Goal: Information Seeking & Learning: Check status

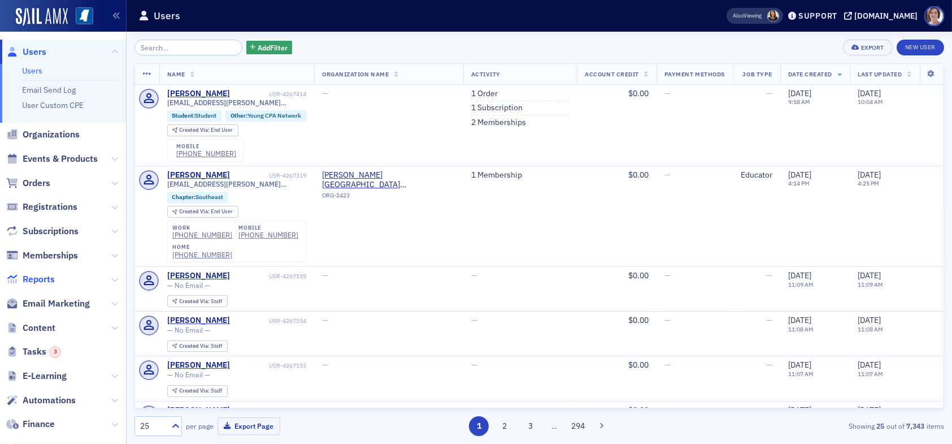
click at [45, 281] on span "Reports" at bounding box center [39, 279] width 32 height 12
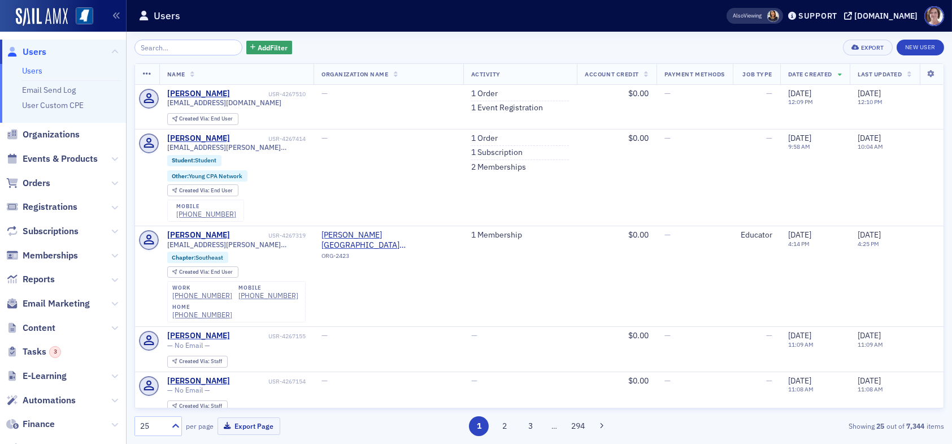
click at [179, 49] on input "search" at bounding box center [188, 48] width 108 height 16
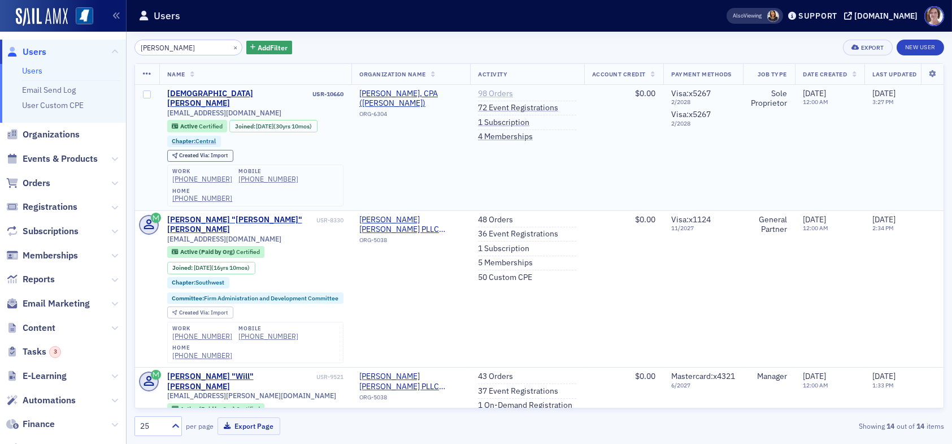
type input "christian akpon"
click at [493, 90] on link "98 Orders" at bounding box center [495, 94] width 35 height 10
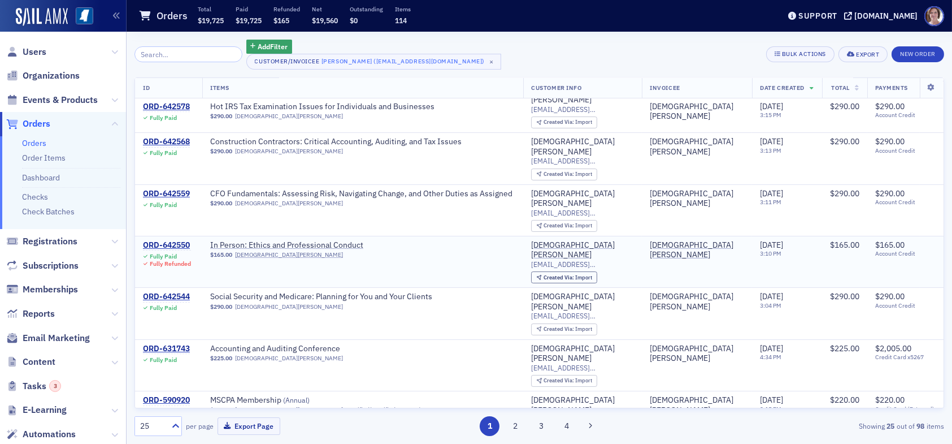
scroll to position [226, 0]
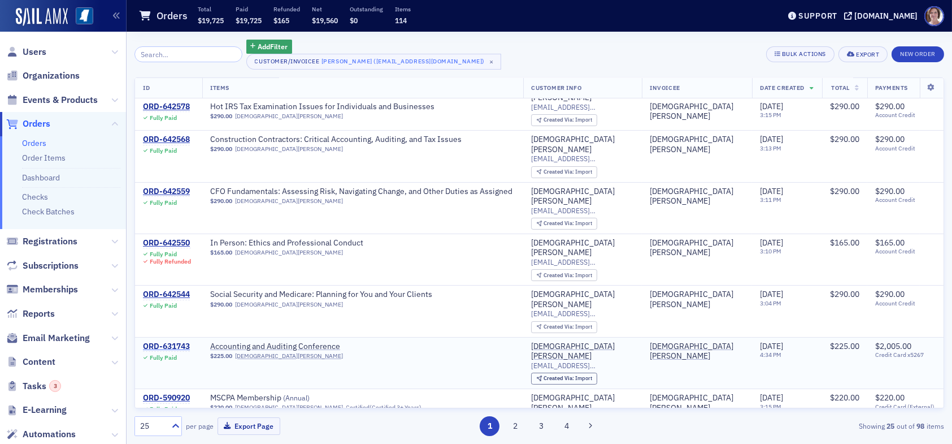
click at [181, 341] on div "ORD-631743" at bounding box center [166, 346] width 47 height 10
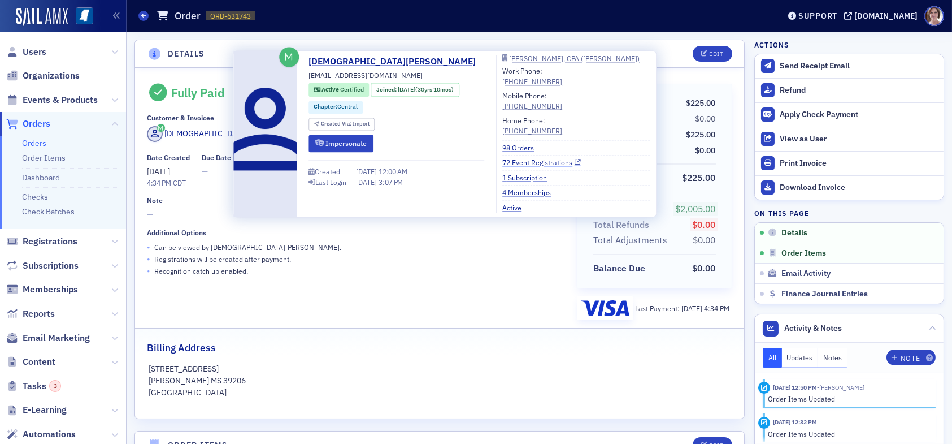
click at [536, 160] on link "72 Event Registrations" at bounding box center [541, 163] width 79 height 10
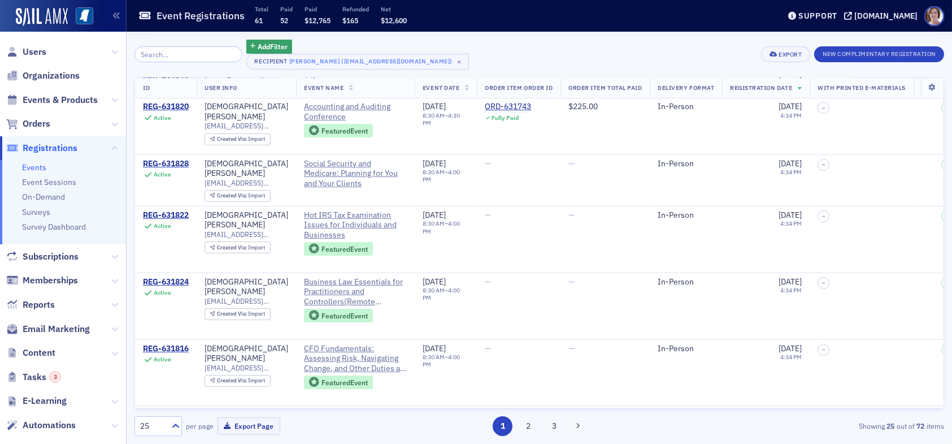
scroll to position [226, 0]
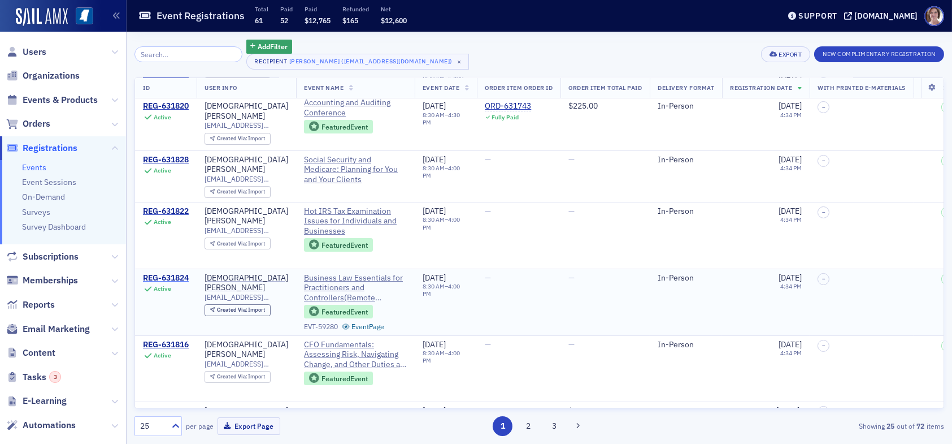
click at [180, 273] on div "REG-631824" at bounding box center [166, 278] width 46 height 10
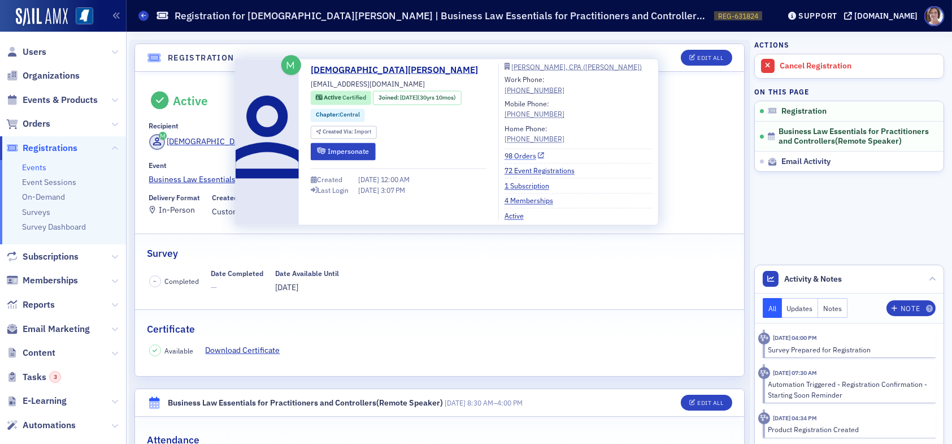
click at [517, 155] on link "98 Orders" at bounding box center [525, 156] width 40 height 10
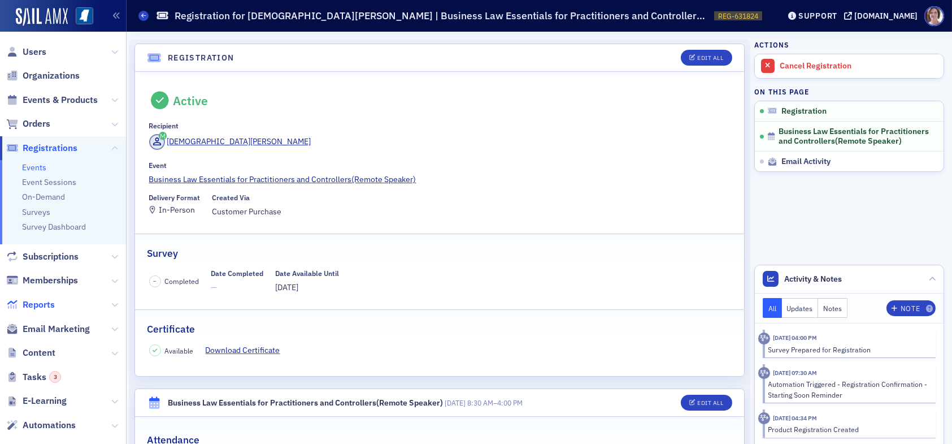
click at [44, 305] on span "Reports" at bounding box center [39, 304] width 32 height 12
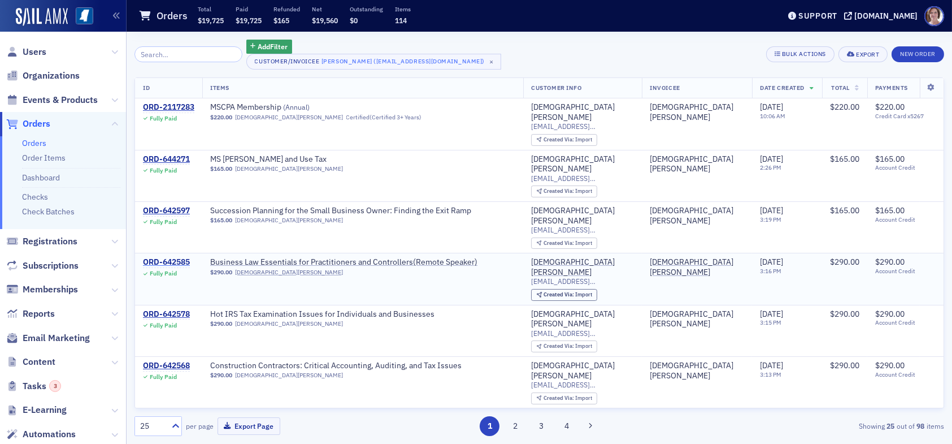
click at [170, 257] on div "ORD-642585" at bounding box center [166, 262] width 47 height 10
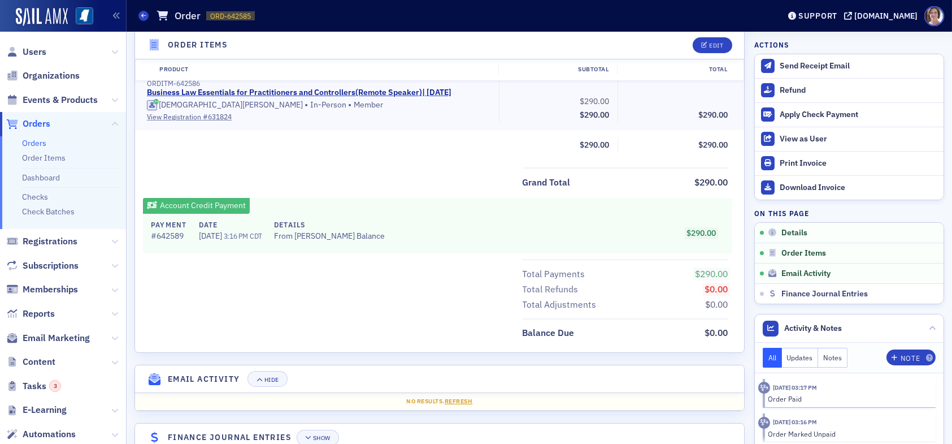
scroll to position [402, 0]
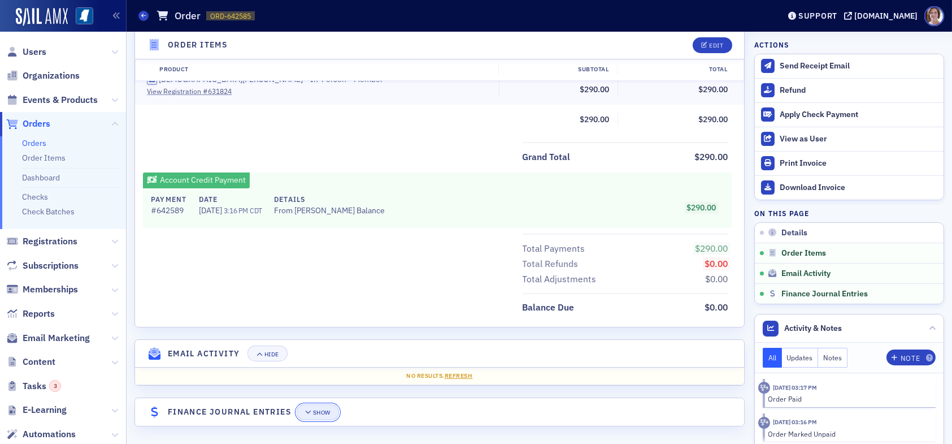
click at [328, 415] on button "Show" at bounding box center [318, 412] width 42 height 16
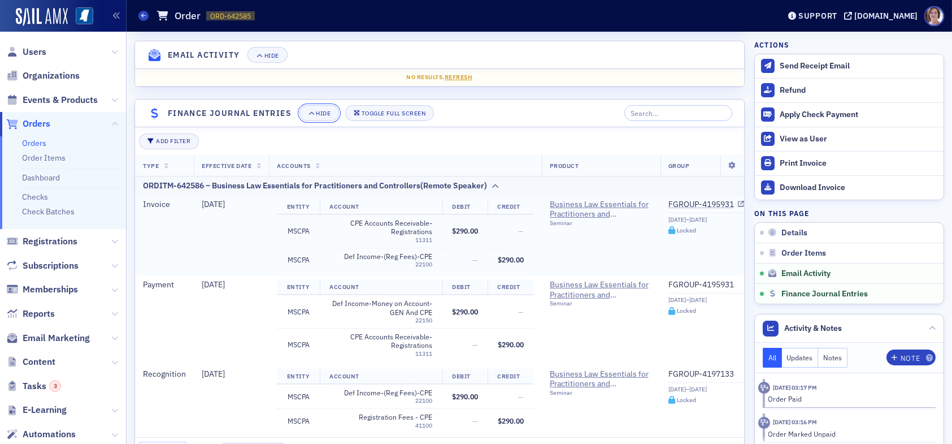
scroll to position [747, 0]
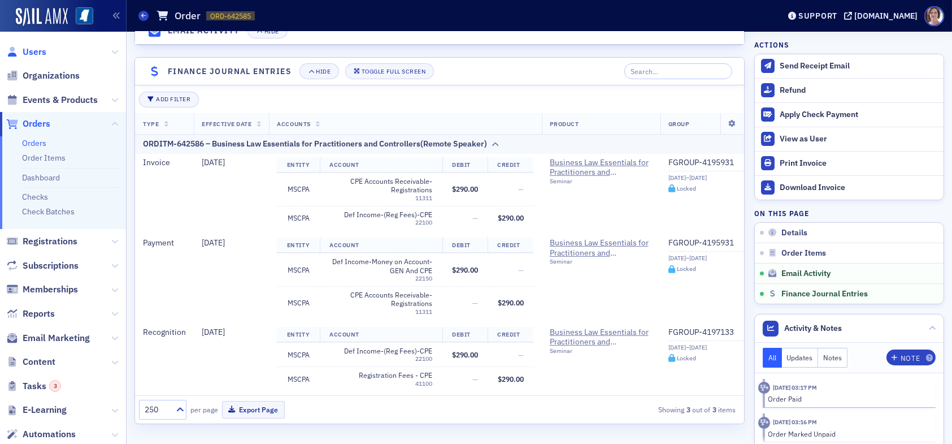
click at [33, 50] on span "Users" at bounding box center [35, 52] width 24 height 12
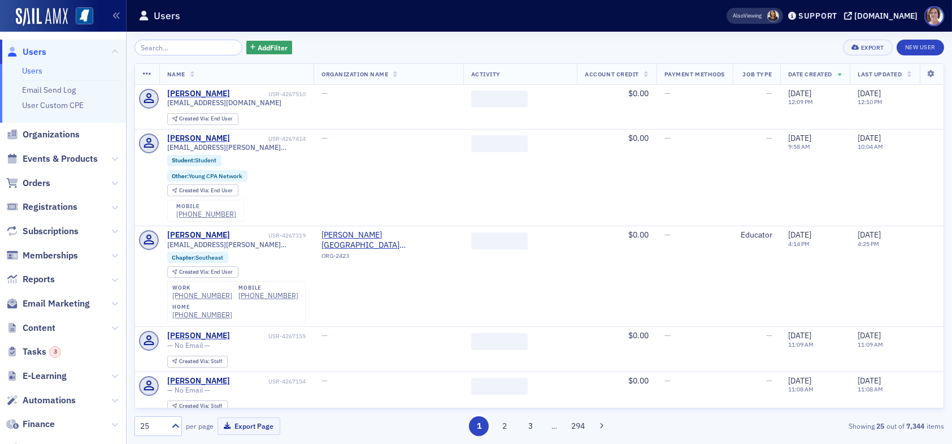
click at [188, 49] on input "search" at bounding box center [188, 48] width 108 height 16
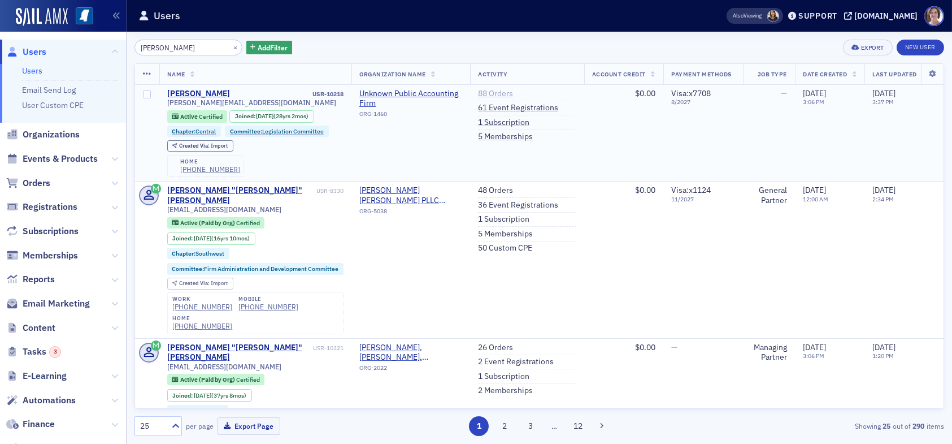
type input "john scott"
click at [501, 90] on link "88 Orders" at bounding box center [495, 94] width 35 height 10
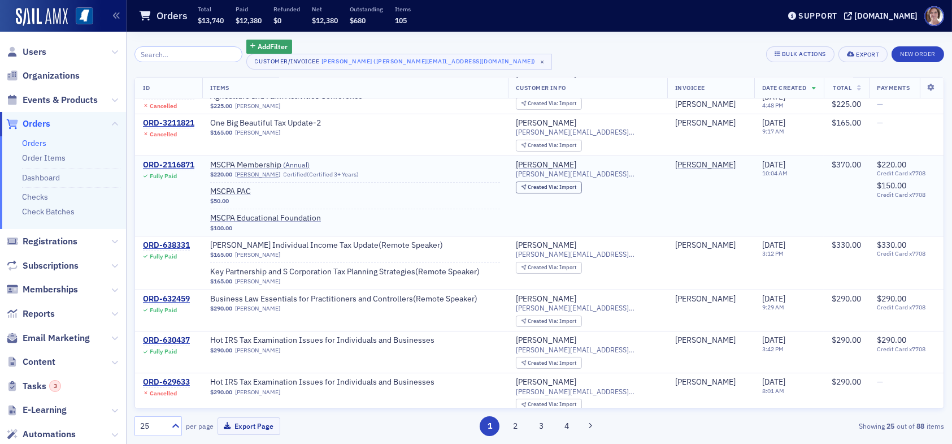
scroll to position [170, 0]
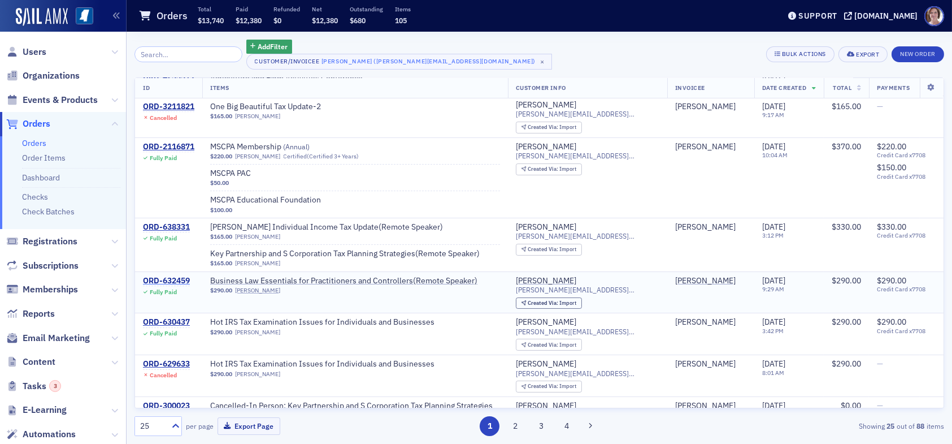
click at [168, 276] on div "ORD-632459" at bounding box center [166, 281] width 47 height 10
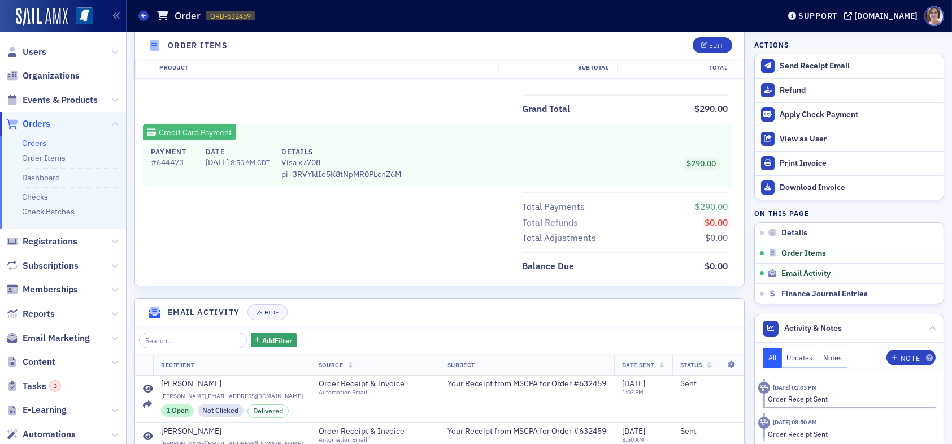
scroll to position [595, 0]
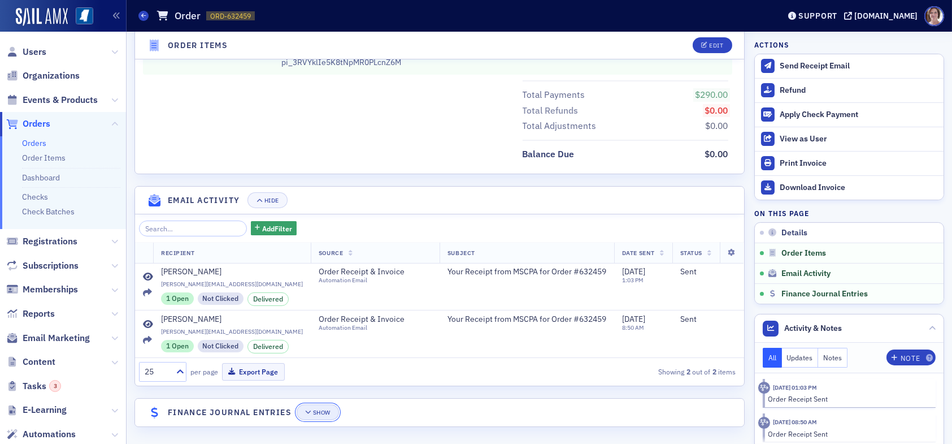
click at [323, 409] on div "Show" at bounding box center [322, 412] width 18 height 6
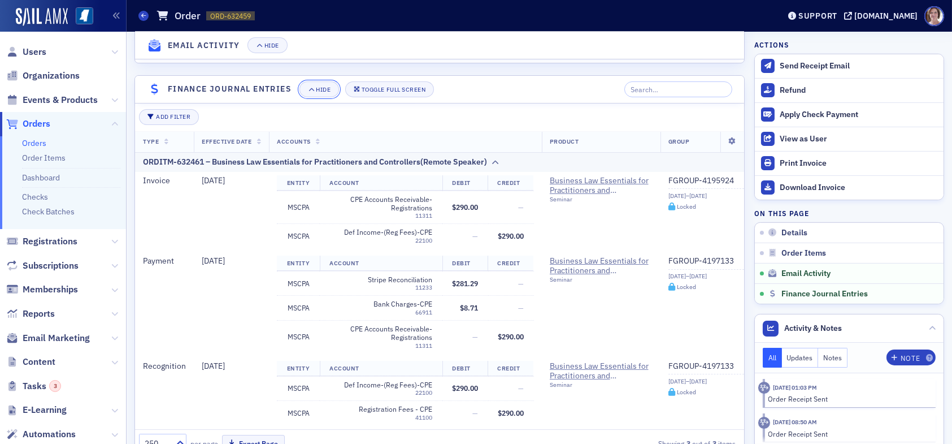
scroll to position [900, 0]
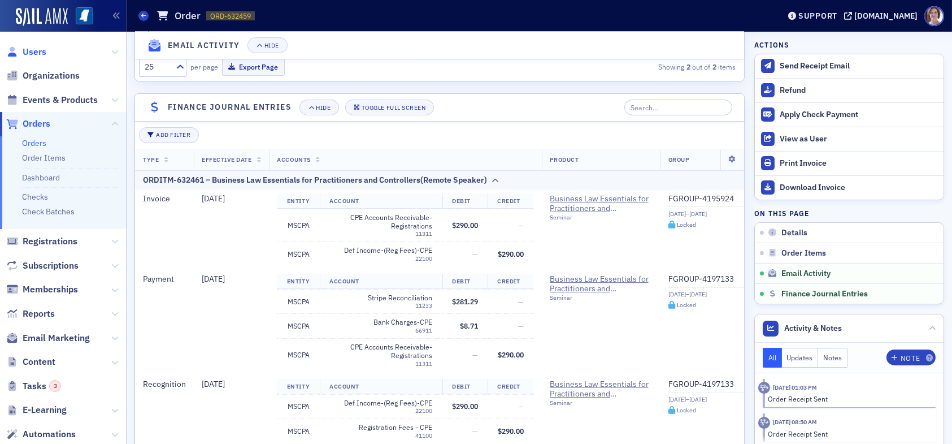
click at [34, 52] on span "Users" at bounding box center [35, 52] width 24 height 12
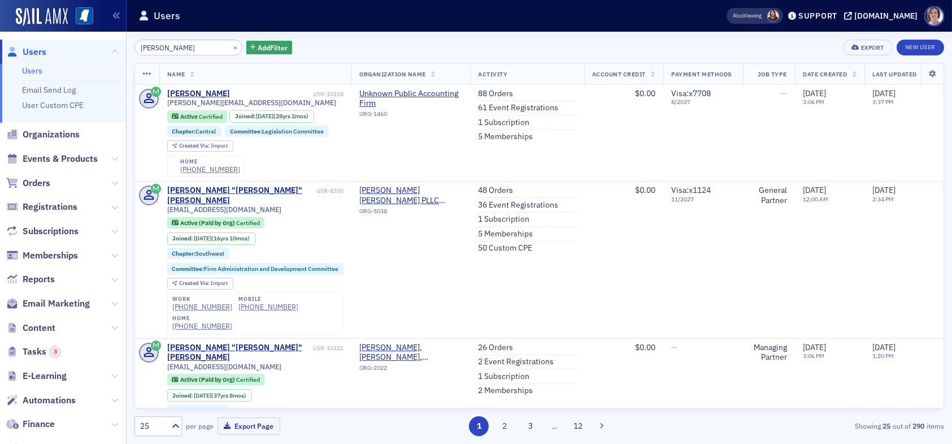
drag, startPoint x: 198, startPoint y: 45, endPoint x: 115, endPoint y: 42, distance: 82.6
click at [115, 42] on div "Users Users Email Send Log User Custom CPE Organizations Events & Products Orde…" at bounding box center [476, 222] width 952 height 444
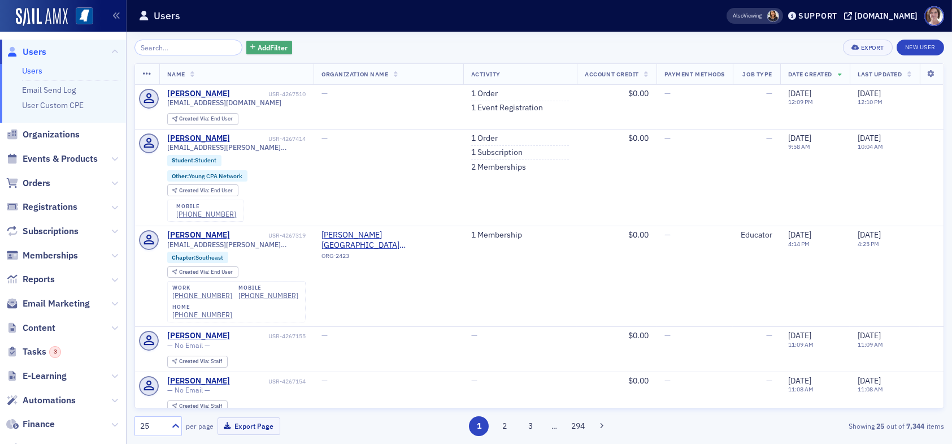
click at [258, 42] on span "Add Filter" at bounding box center [273, 47] width 30 height 10
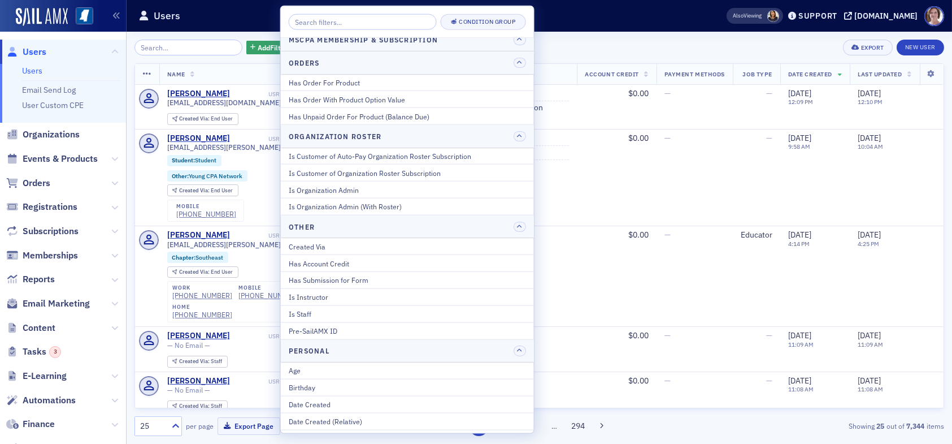
scroll to position [848, 0]
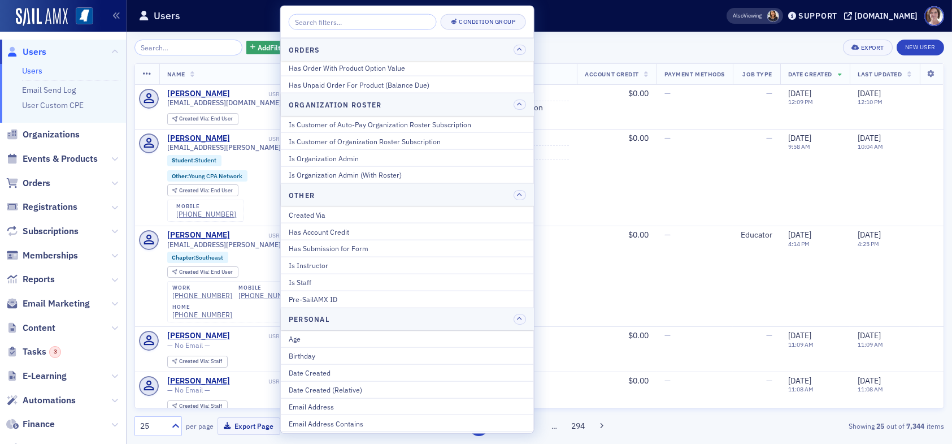
click at [329, 227] on div "Has Account Credit" at bounding box center [407, 231] width 237 height 10
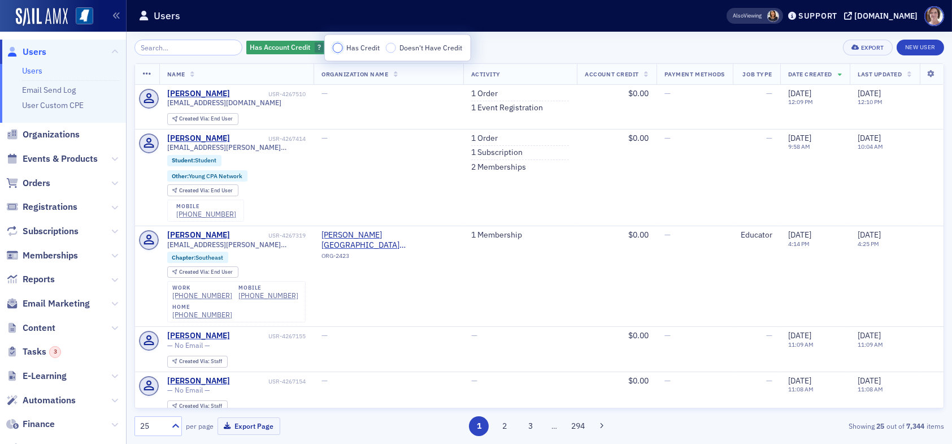
click at [337, 49] on input "Has Credit" at bounding box center [338, 48] width 10 height 10
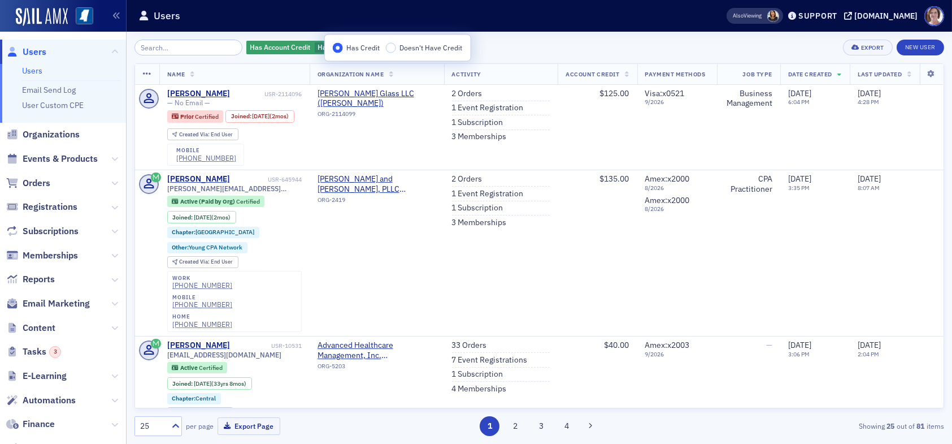
click at [516, 45] on div "Has Account Credit Has Credit Add Filter Export New User" at bounding box center [539, 48] width 810 height 16
click at [389, 45] on span "Add Filter" at bounding box center [404, 47] width 30 height 10
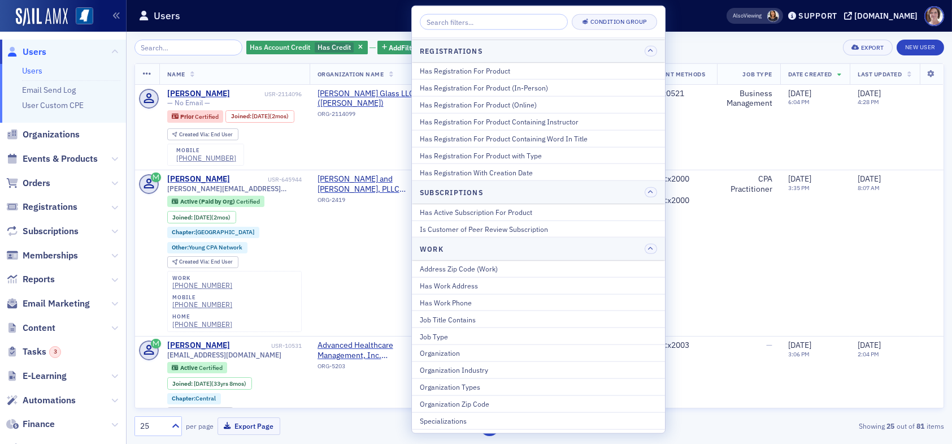
scroll to position [1386, 0]
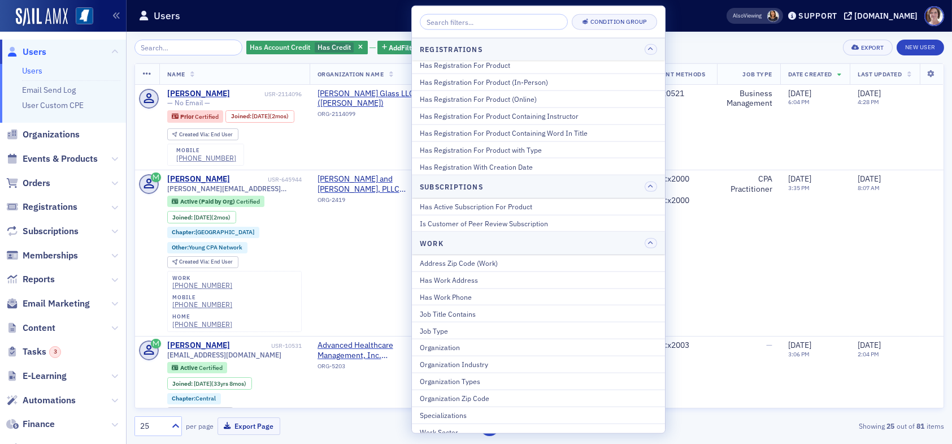
click at [719, 41] on div "Has Account Credit Has Credit Add Filter Export New User" at bounding box center [539, 48] width 810 height 16
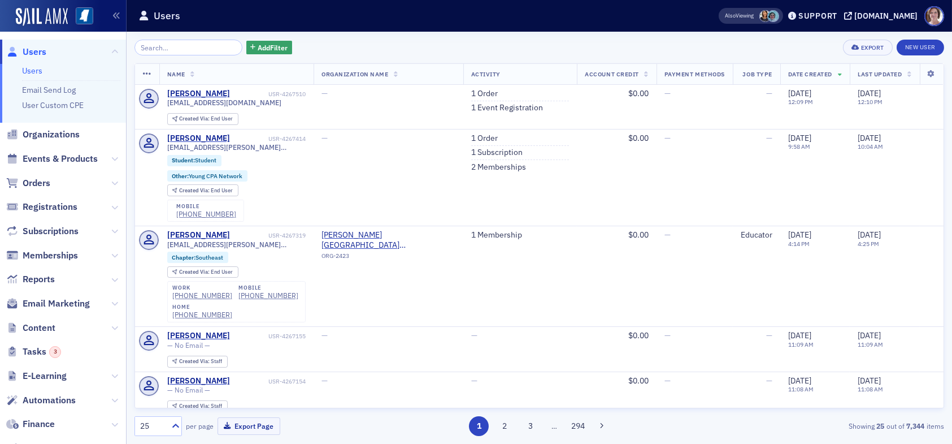
click at [186, 46] on input "search" at bounding box center [188, 48] width 108 height 16
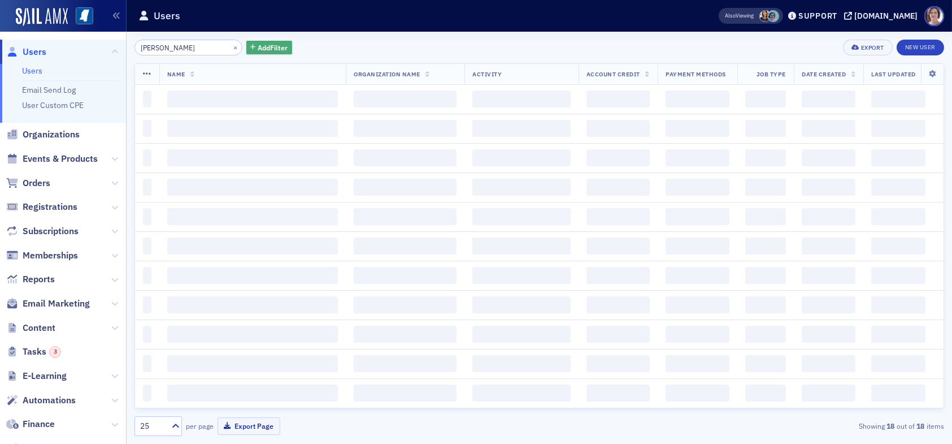
type input "kayla alford"
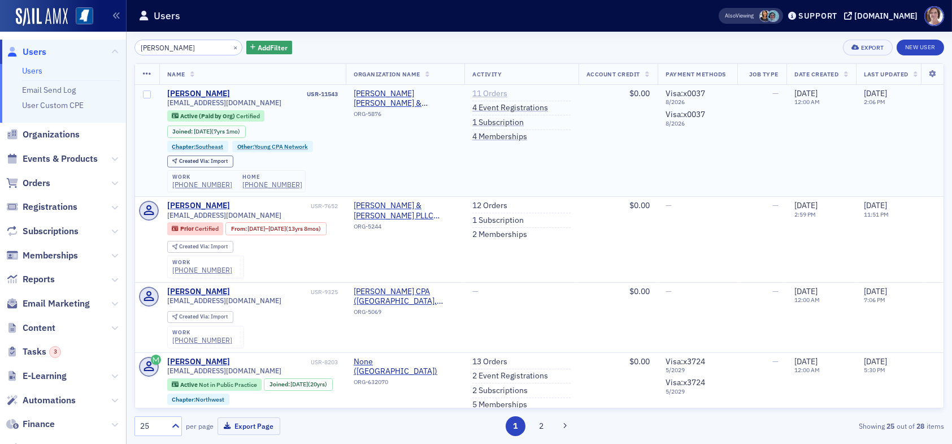
click at [486, 92] on link "11 Orders" at bounding box center [489, 94] width 35 height 10
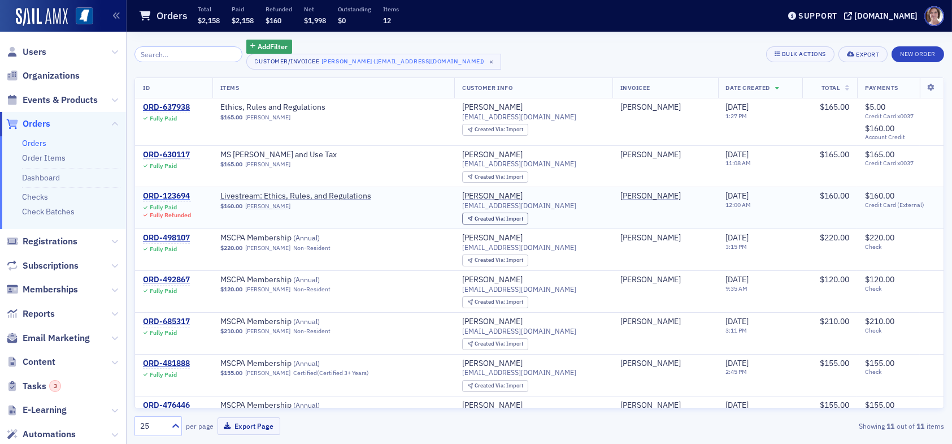
click at [176, 194] on div "ORD-123694" at bounding box center [167, 196] width 48 height 10
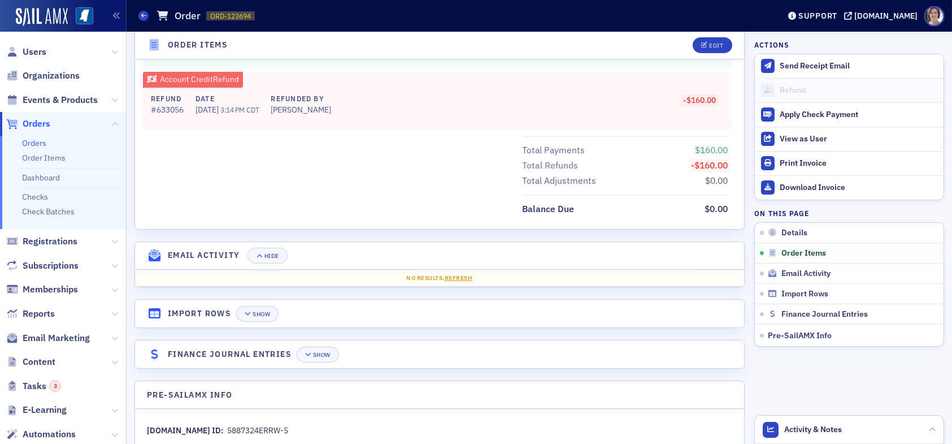
scroll to position [605, 0]
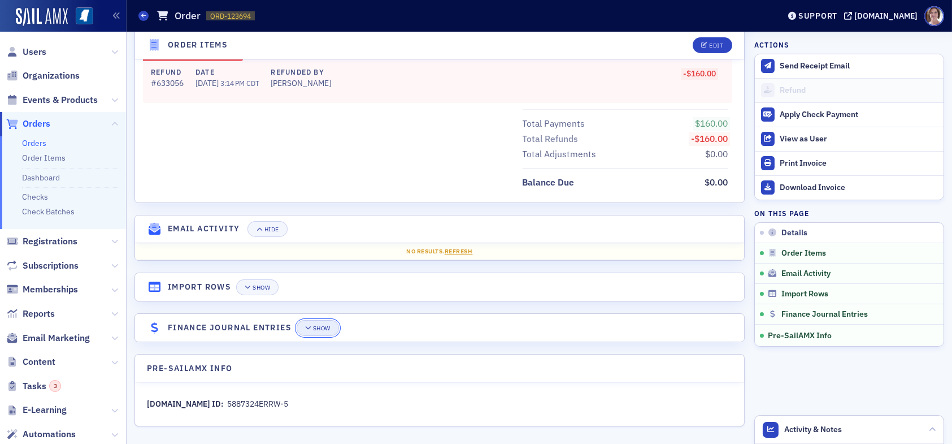
click at [324, 325] on div "Show" at bounding box center [322, 328] width 18 height 6
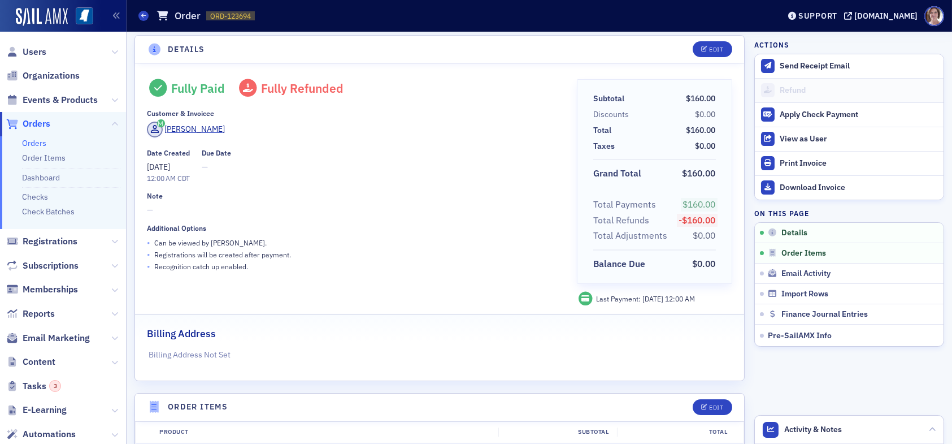
scroll to position [0, 0]
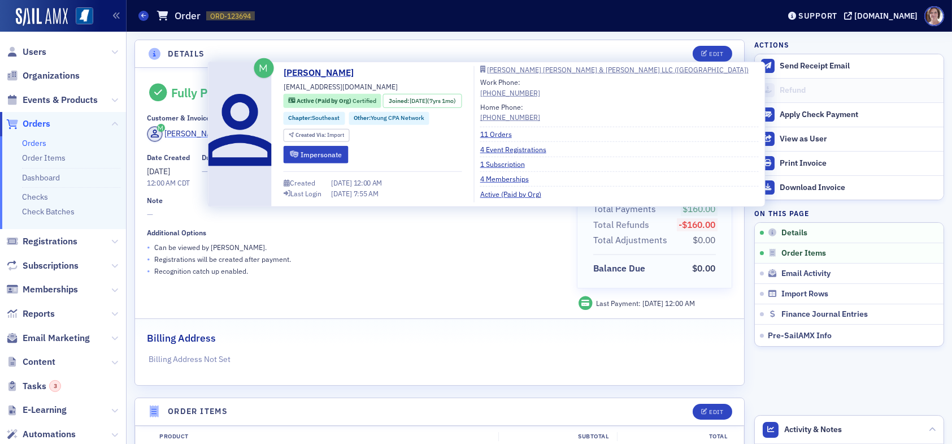
click at [194, 132] on div "Kayla Alford" at bounding box center [195, 134] width 60 height 12
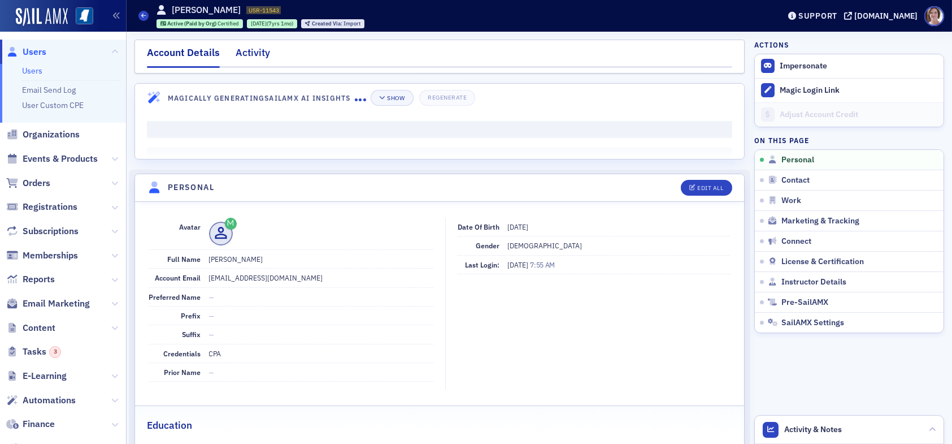
click at [254, 53] on div "Activity" at bounding box center [253, 55] width 34 height 21
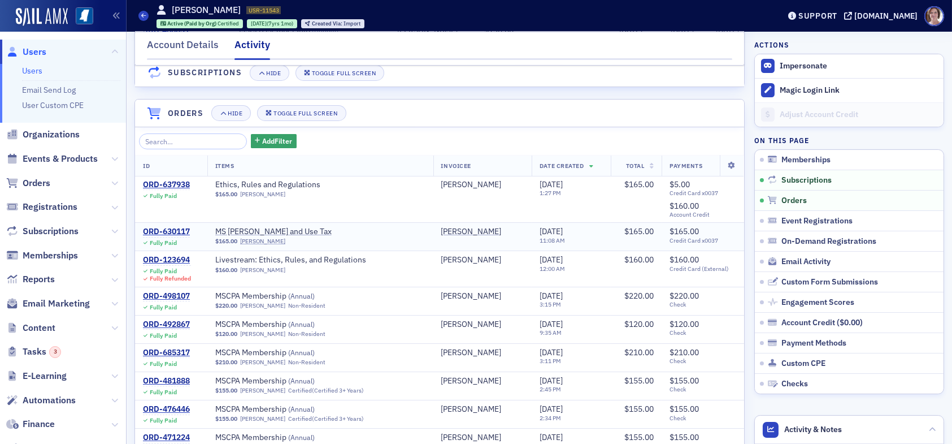
scroll to position [339, 0]
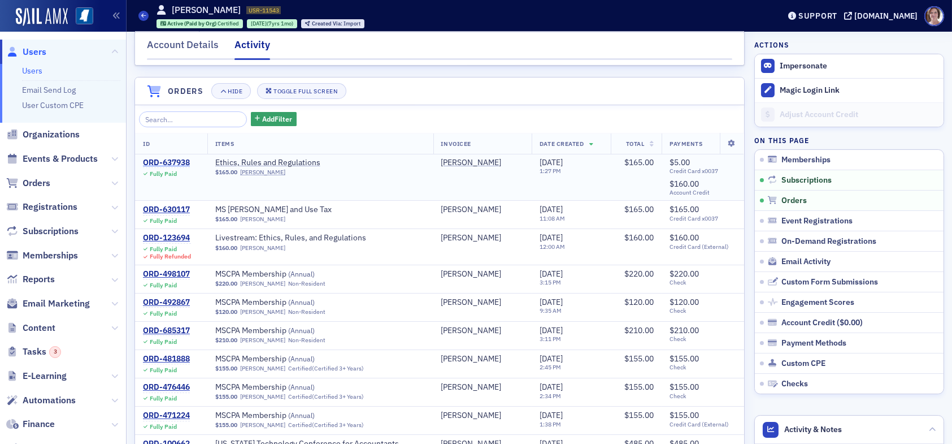
click at [182, 167] on div "ORD-637938" at bounding box center [166, 163] width 47 height 10
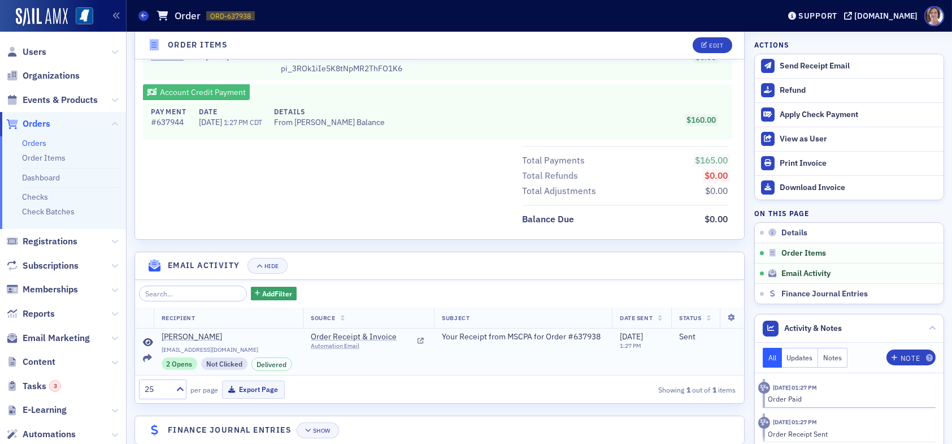
scroll to position [629, 0]
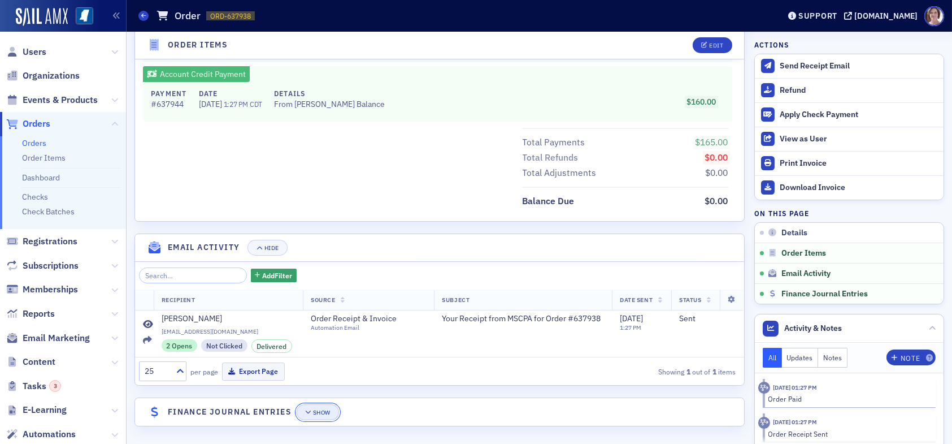
drag, startPoint x: 326, startPoint y: 410, endPoint x: 335, endPoint y: 410, distance: 9.0
click at [326, 410] on div "Show" at bounding box center [322, 412] width 18 height 6
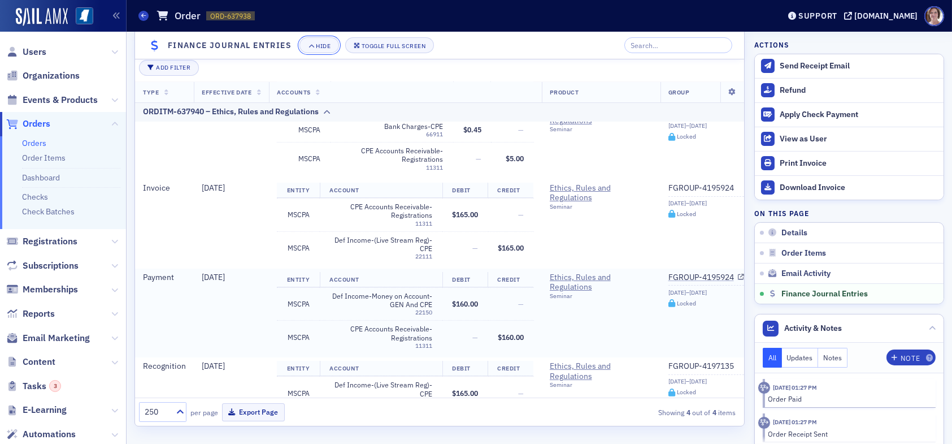
scroll to position [105, 0]
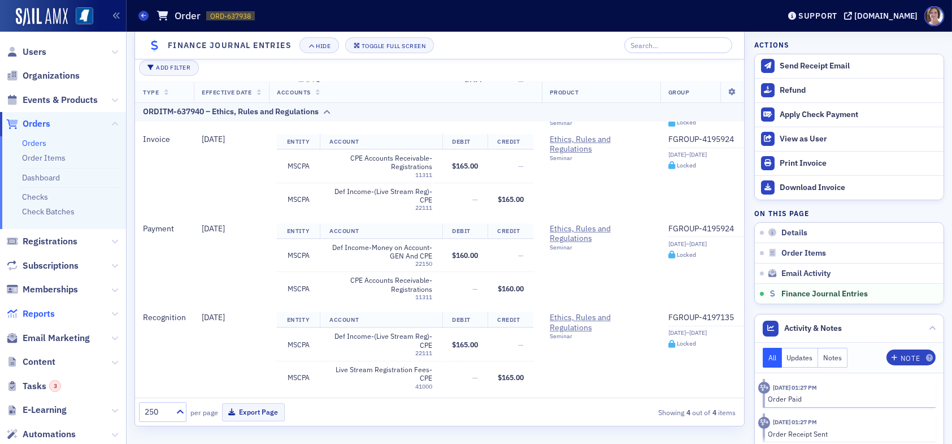
click at [40, 314] on span "Reports" at bounding box center [39, 313] width 32 height 12
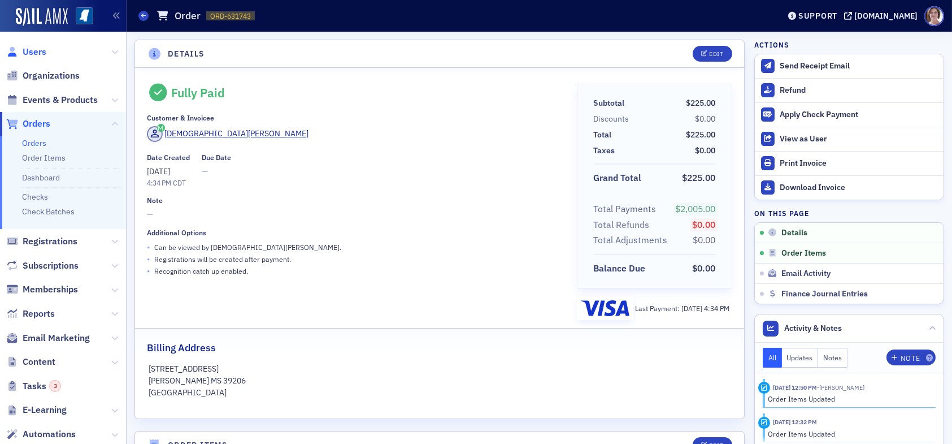
click at [40, 51] on span "Users" at bounding box center [35, 52] width 24 height 12
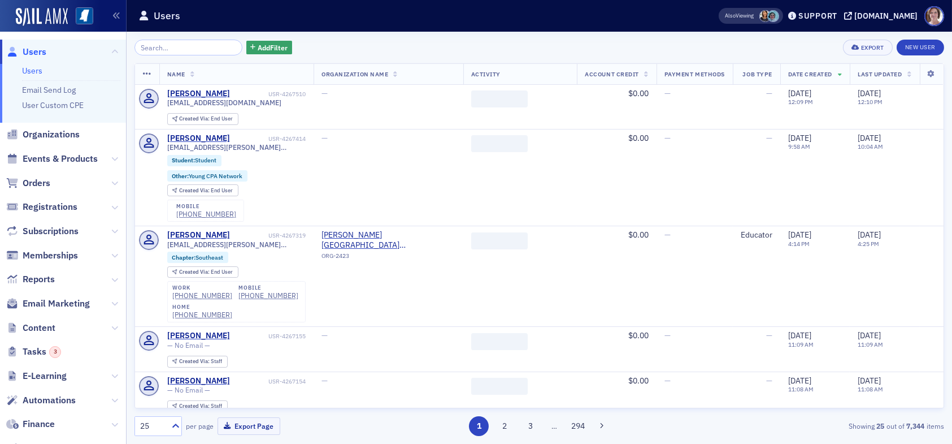
click at [209, 52] on input "search" at bounding box center [188, 48] width 108 height 16
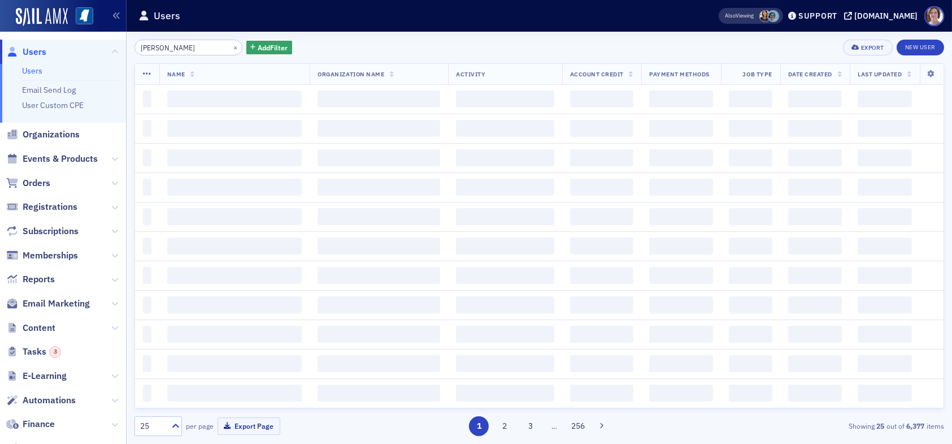
type input "[PERSON_NAME]"
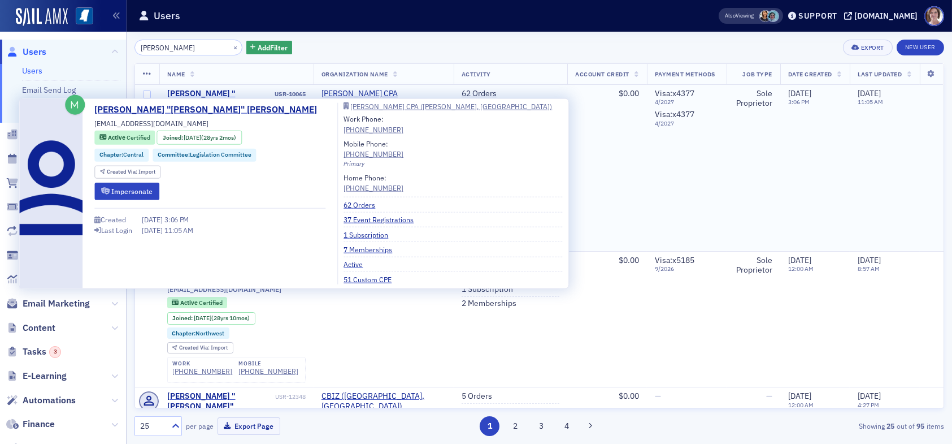
click at [230, 94] on div "[PERSON_NAME] "[PERSON_NAME]" [PERSON_NAME]" at bounding box center [220, 104] width 106 height 30
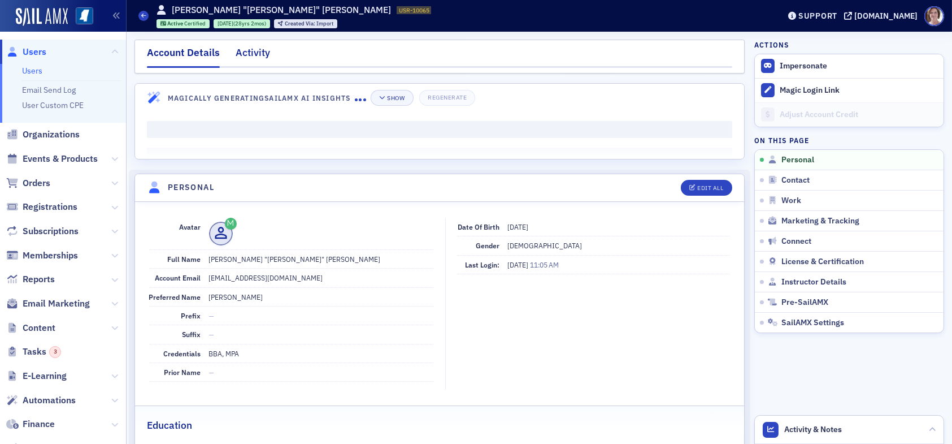
click at [254, 49] on div "Activity" at bounding box center [253, 55] width 34 height 21
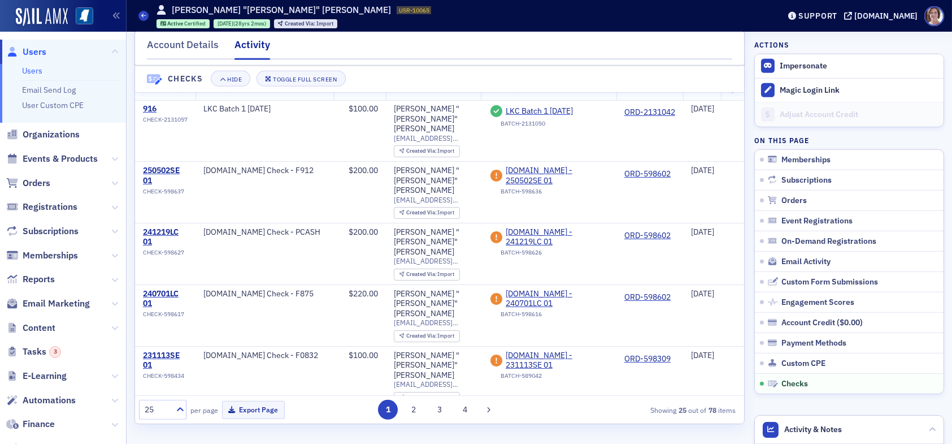
scroll to position [2277, 0]
click at [783, 200] on span "Orders" at bounding box center [793, 201] width 25 height 10
click at [197, 39] on div "Account Details" at bounding box center [183, 47] width 72 height 21
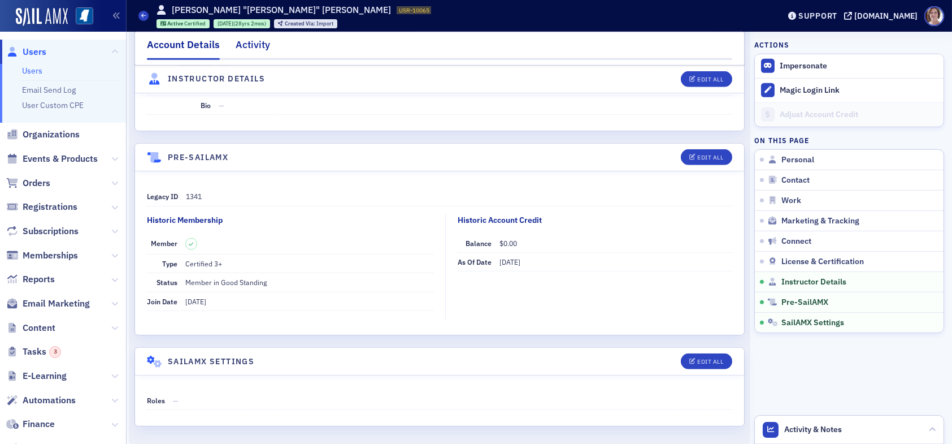
click at [246, 47] on div "Activity" at bounding box center [253, 47] width 34 height 21
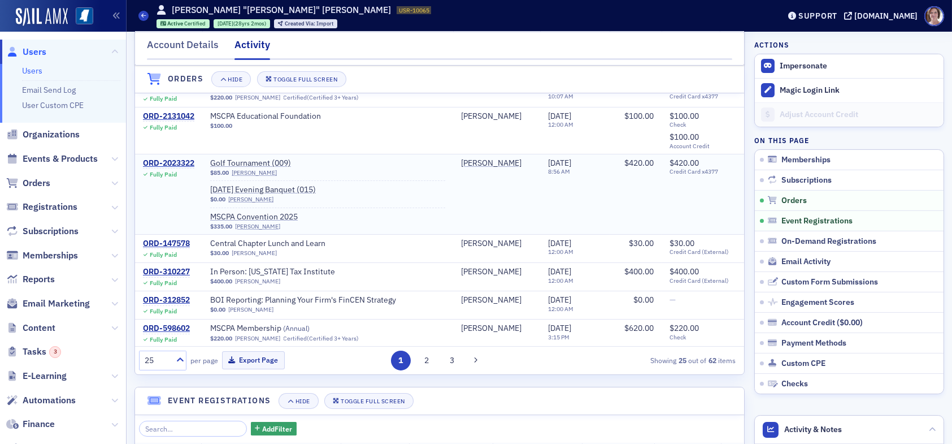
scroll to position [469, 0]
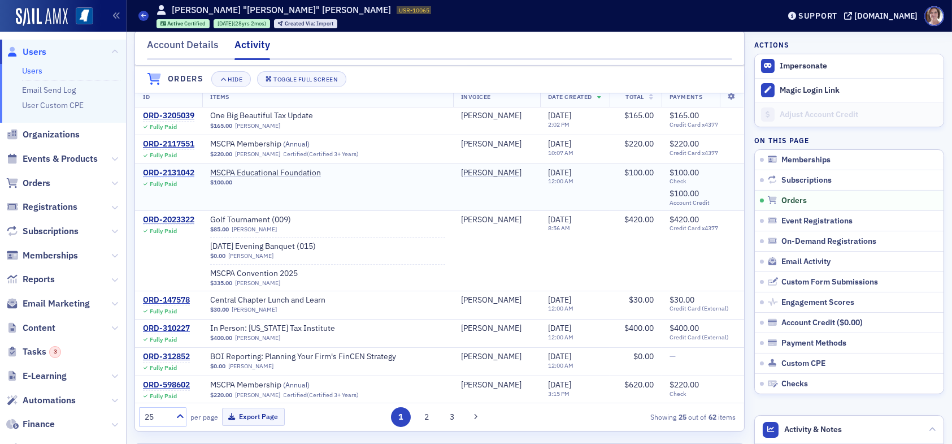
click at [182, 178] on div "ORD-2131042" at bounding box center [168, 173] width 51 height 10
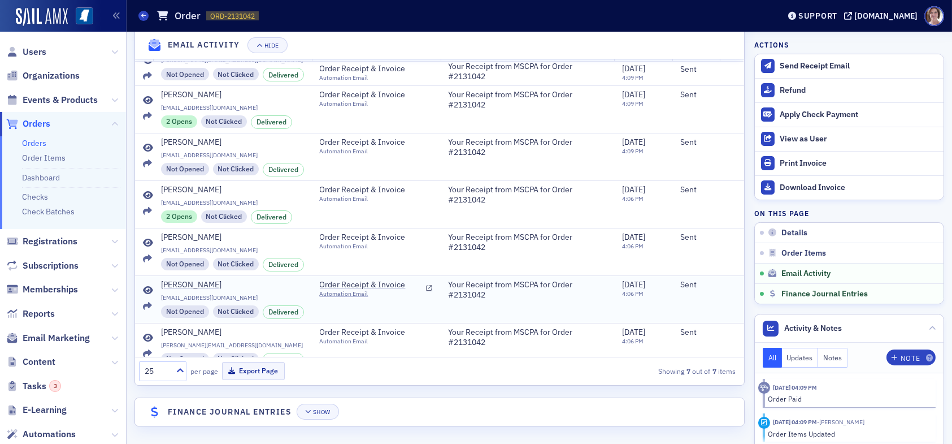
scroll to position [34, 0]
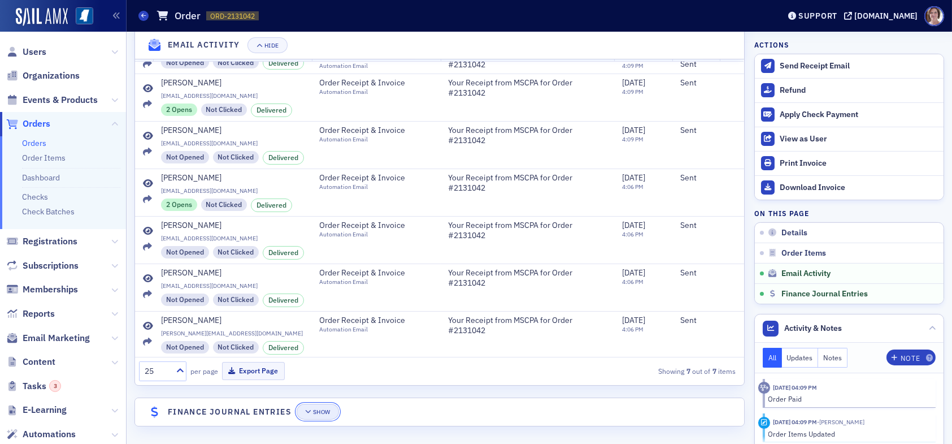
click at [319, 409] on div "Show" at bounding box center [322, 412] width 18 height 6
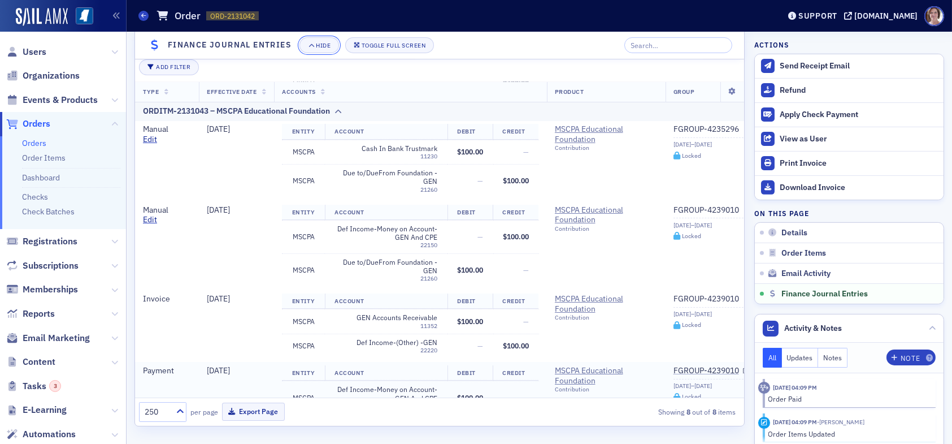
scroll to position [349, 0]
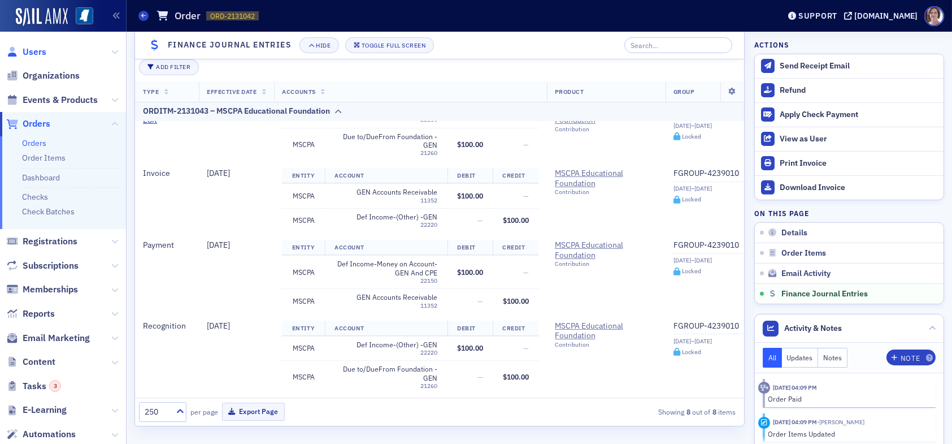
click at [26, 52] on span "Users" at bounding box center [35, 52] width 24 height 12
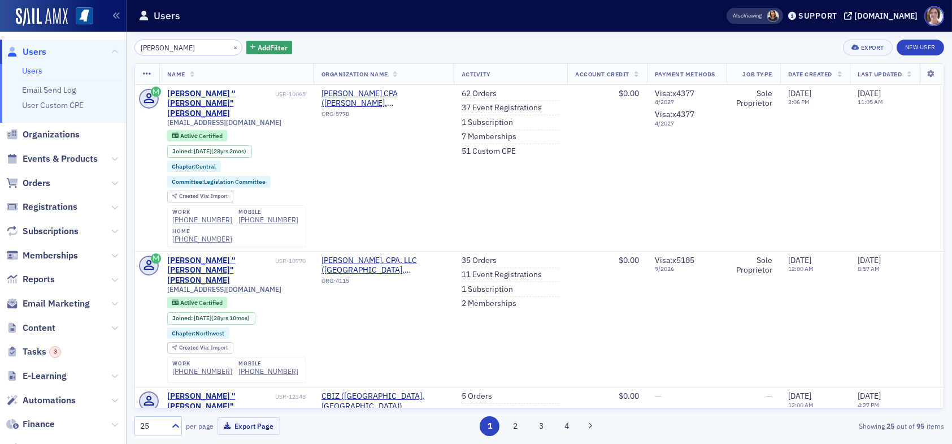
drag, startPoint x: 193, startPoint y: 44, endPoint x: 91, endPoint y: 40, distance: 101.8
click at [91, 40] on div "Users Users Email Send Log User Custom CPE Organizations Events & Products Orde…" at bounding box center [476, 222] width 952 height 444
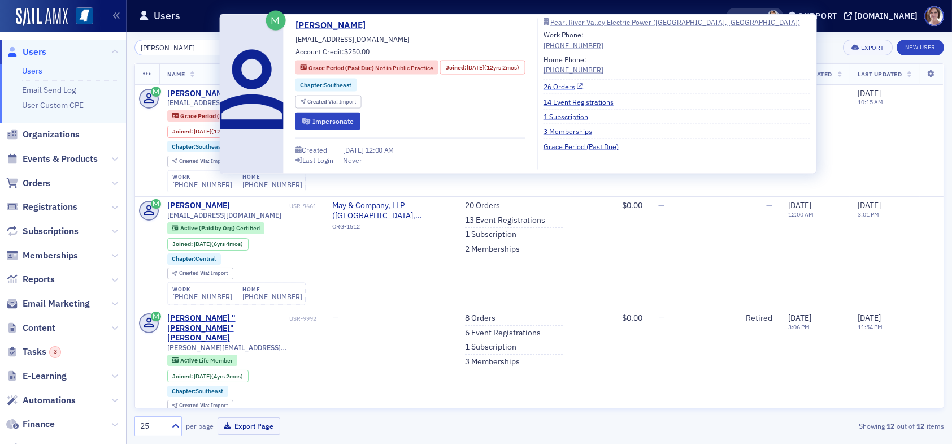
type input "jody thornton"
click at [571, 86] on link "26 Orders" at bounding box center [564, 86] width 40 height 10
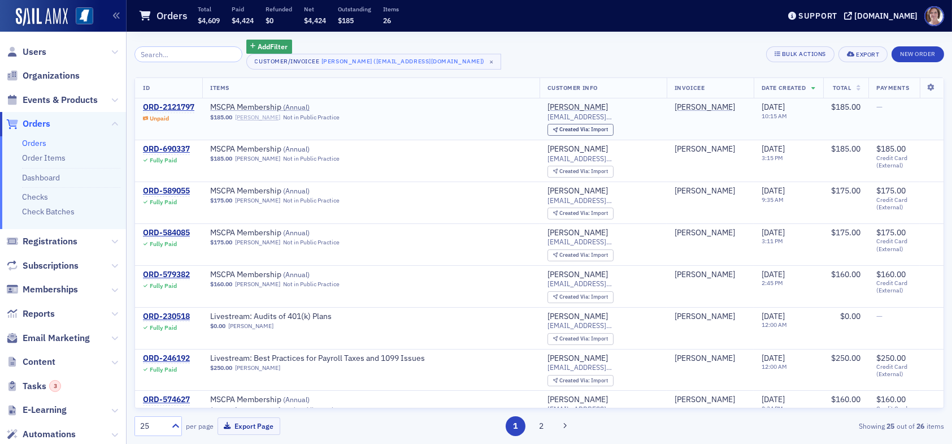
click at [258, 118] on link "[PERSON_NAME]" at bounding box center [257, 117] width 45 height 7
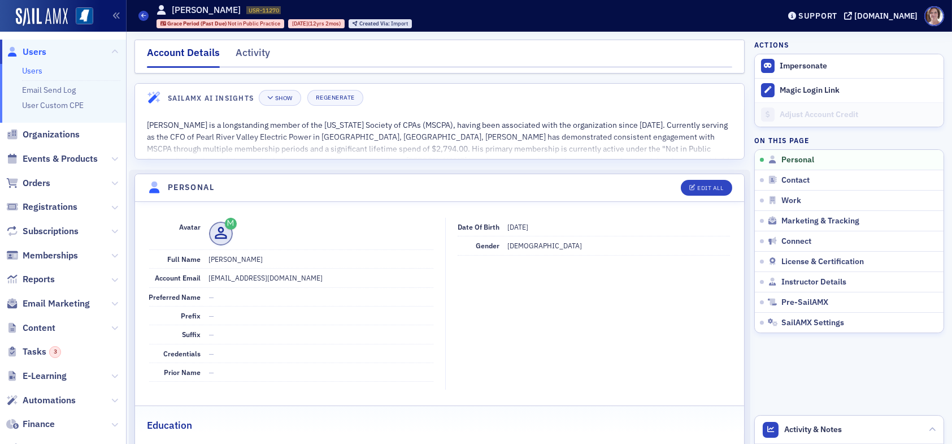
click at [37, 49] on span "Users" at bounding box center [35, 52] width 24 height 12
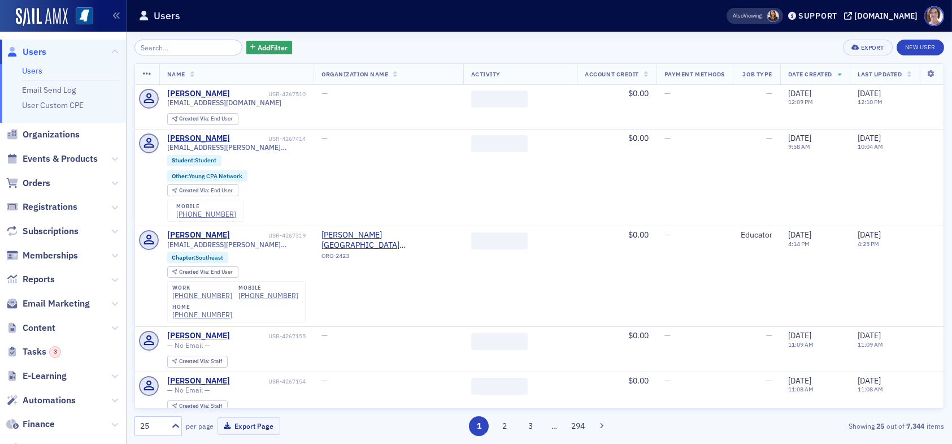
click at [187, 50] on input "search" at bounding box center [188, 48] width 108 height 16
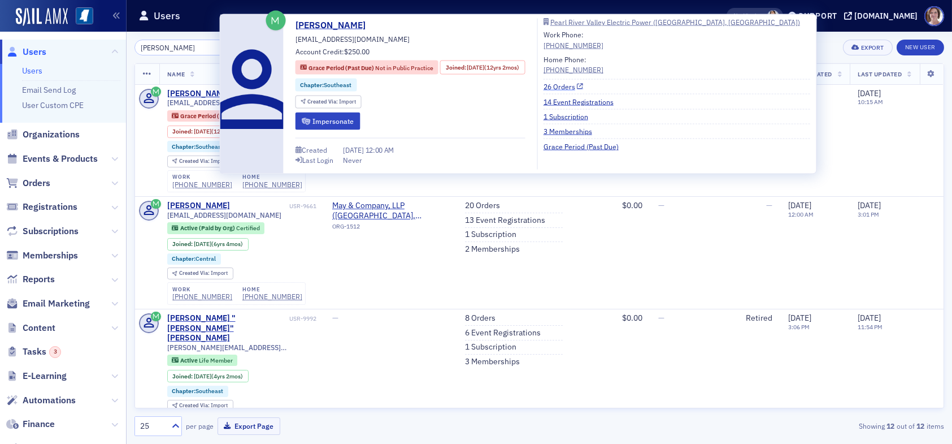
type input "jody thornton"
click at [566, 86] on link "26 Orders" at bounding box center [564, 86] width 40 height 10
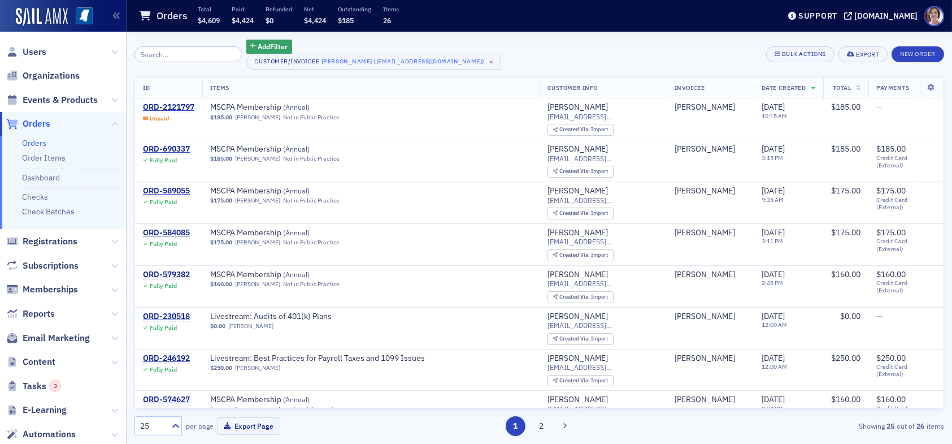
click at [170, 55] on input "search" at bounding box center [188, 54] width 108 height 16
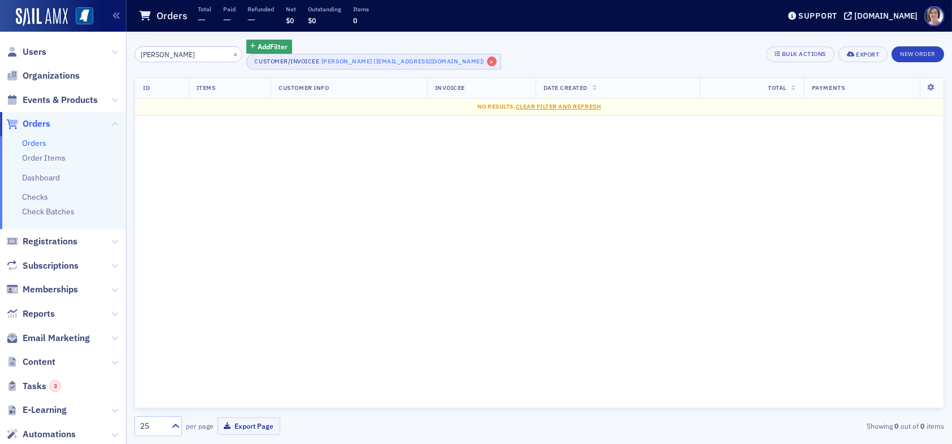
type input "[PERSON_NAME]"
click at [487, 62] on span "×" at bounding box center [492, 62] width 10 height 10
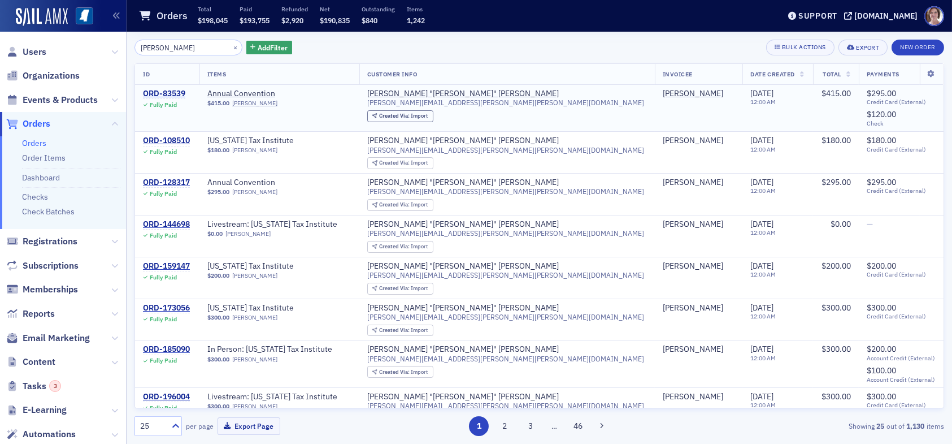
click at [167, 91] on div "ORD-83539" at bounding box center [164, 94] width 42 height 10
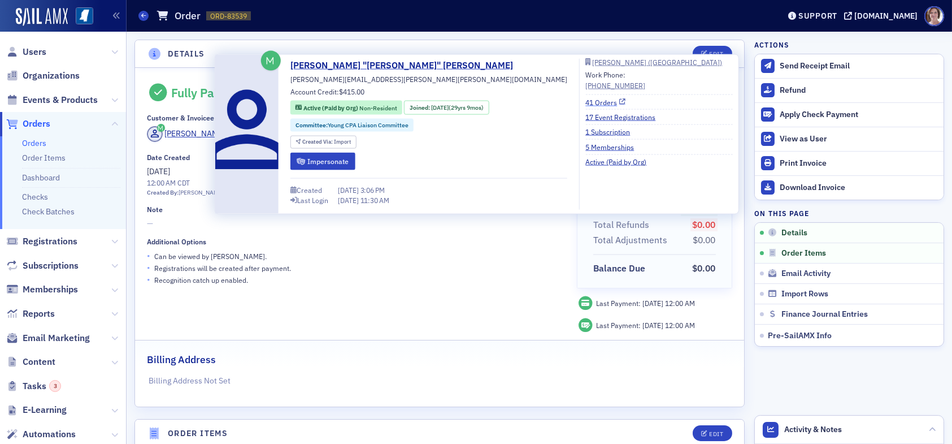
click at [585, 103] on link "41 Orders" at bounding box center [605, 102] width 40 height 10
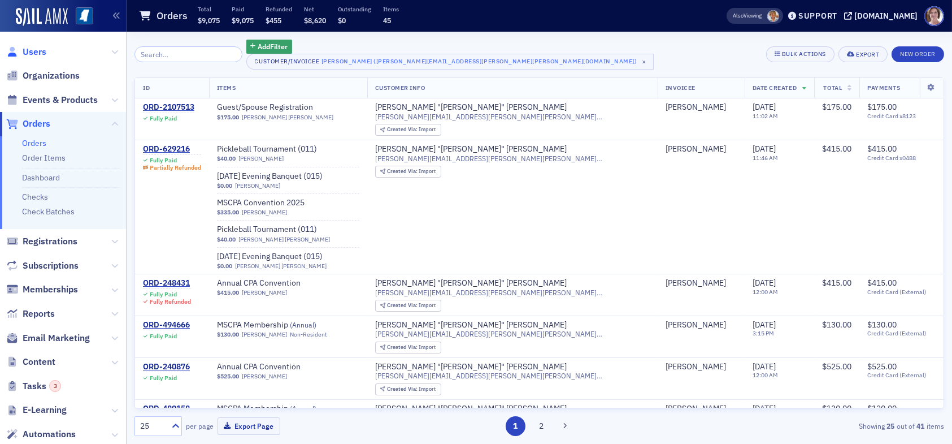
click at [36, 53] on span "Users" at bounding box center [35, 52] width 24 height 12
